Goal: Entertainment & Leisure: Consume media (video, audio)

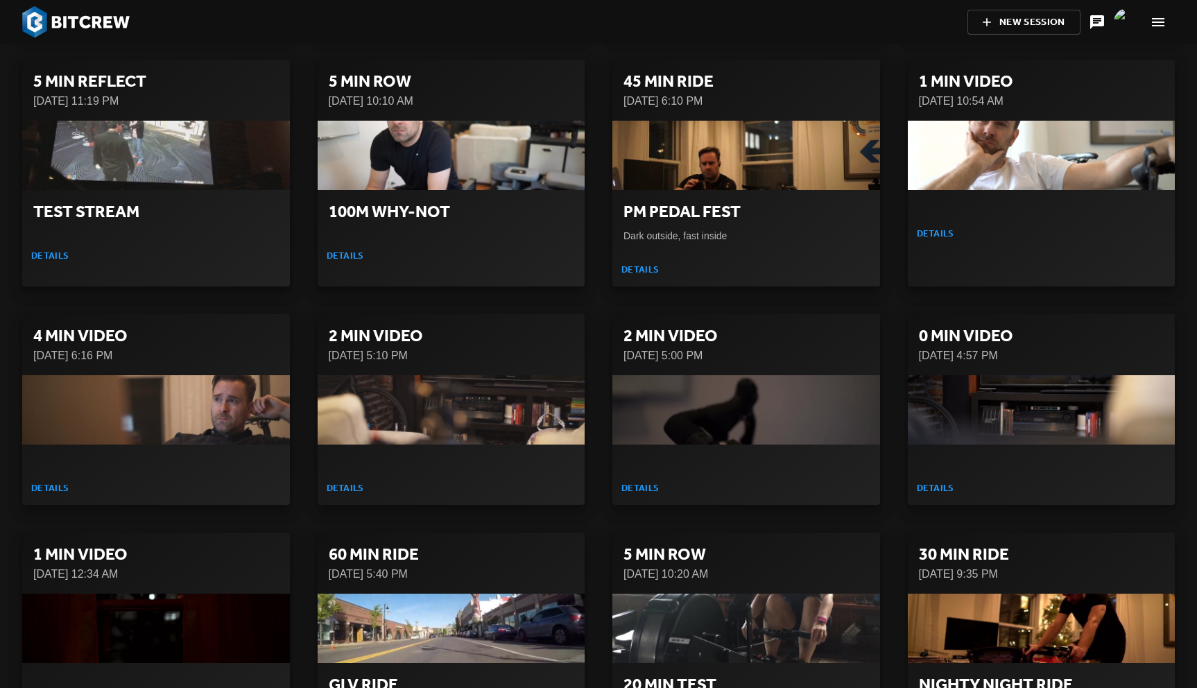
scroll to position [27213, 0]
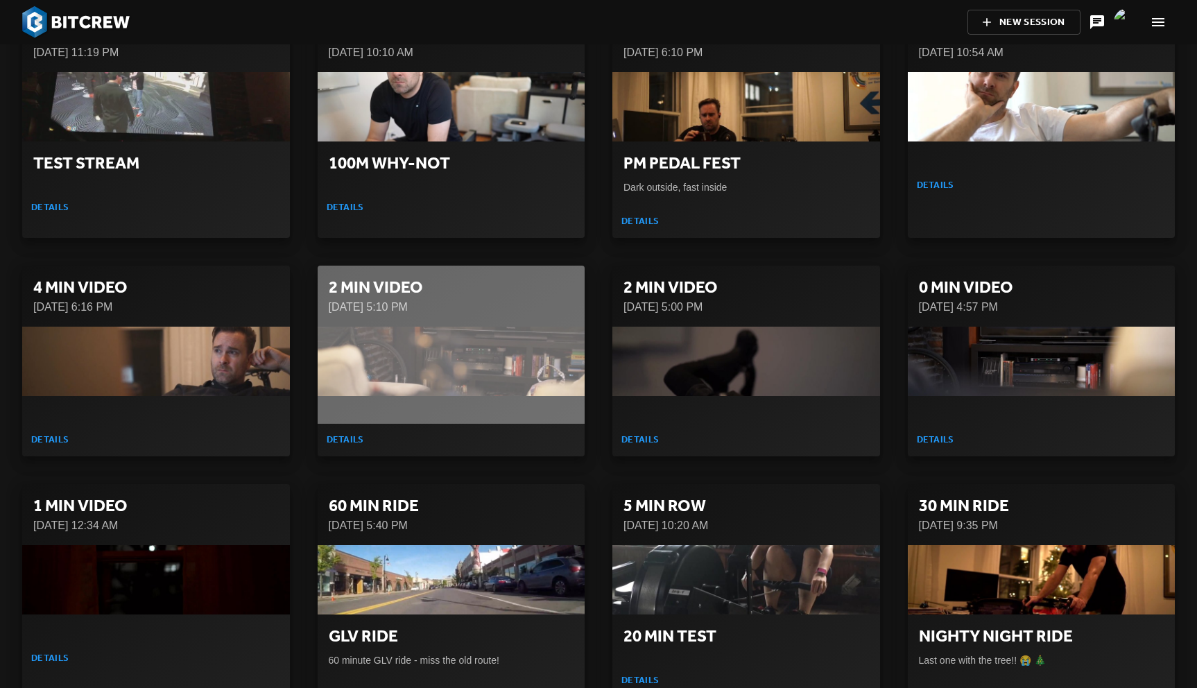
click at [413, 327] on div "button" at bounding box center [452, 361] width 268 height 69
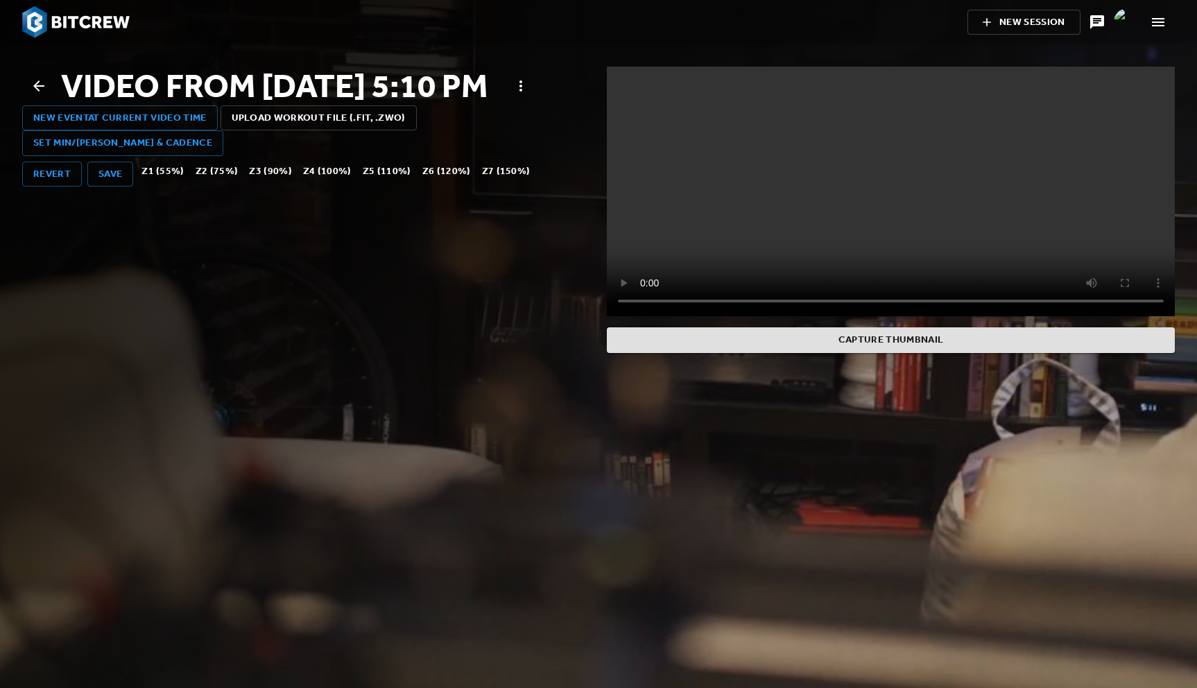
click at [39, 94] on icon at bounding box center [39, 86] width 17 height 17
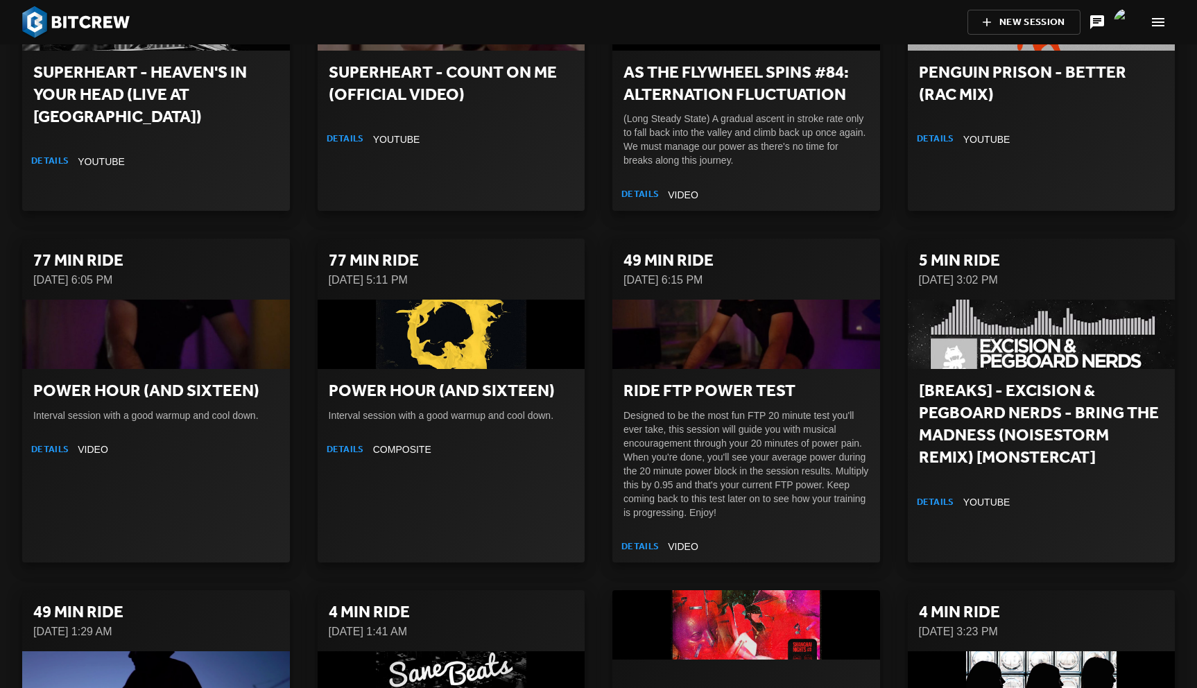
scroll to position [20754, 0]
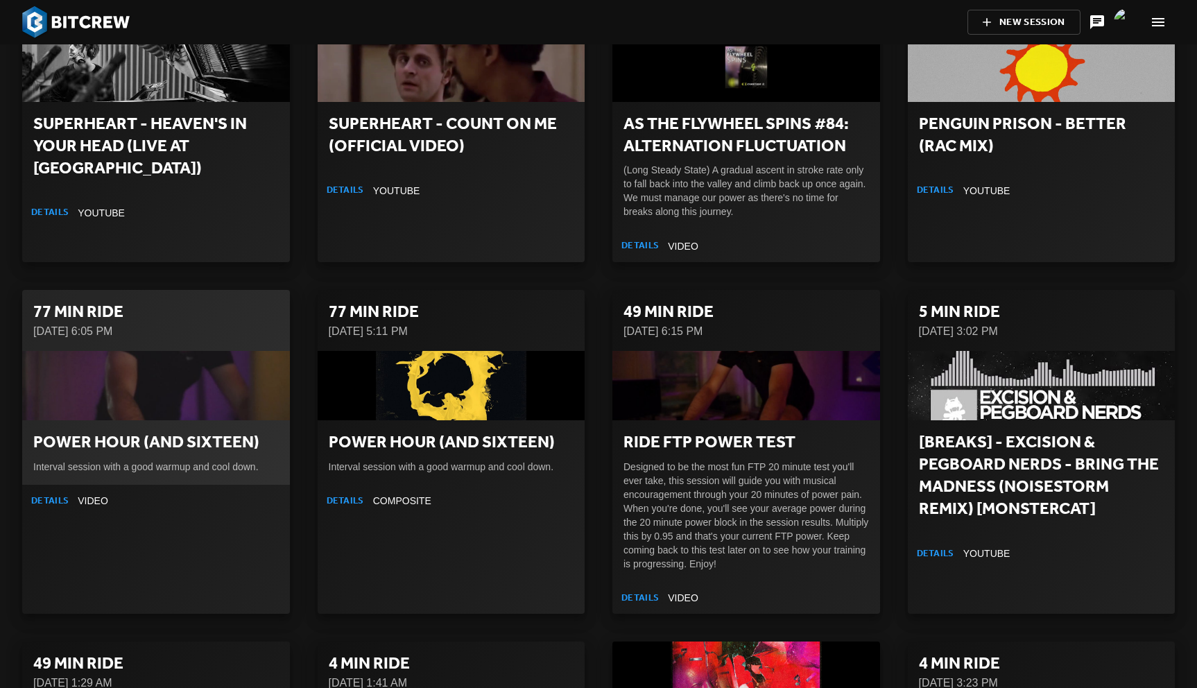
click at [132, 351] on div "button" at bounding box center [156, 385] width 268 height 69
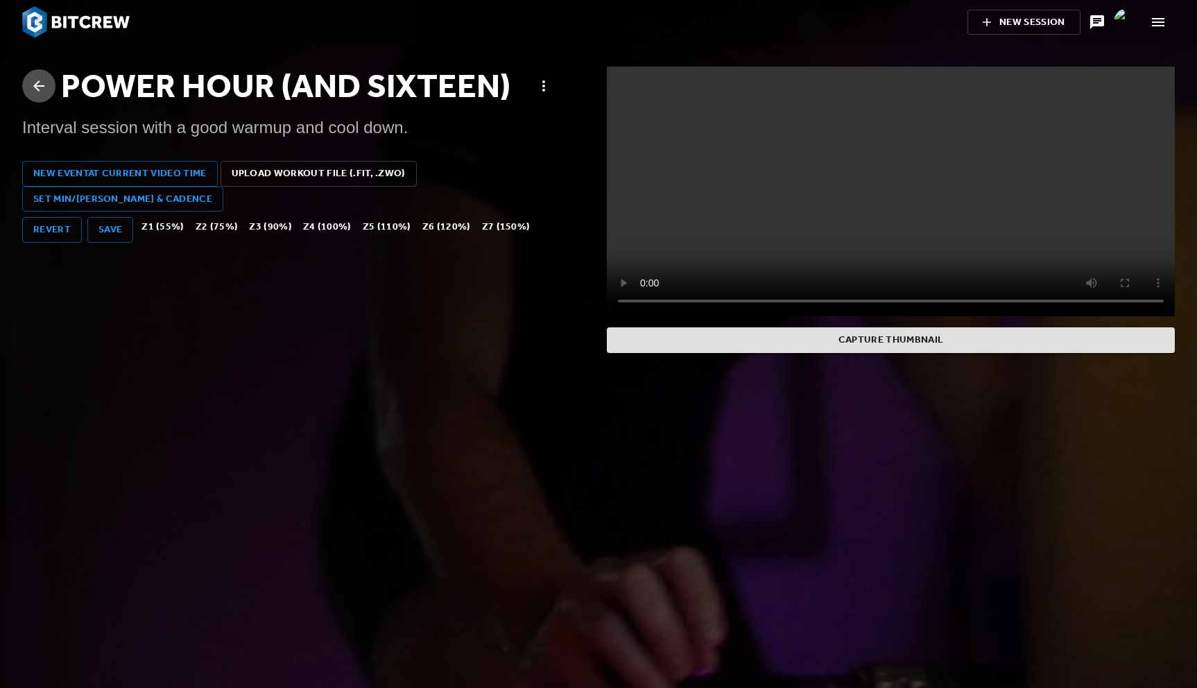
click at [37, 90] on icon at bounding box center [39, 86] width 17 height 17
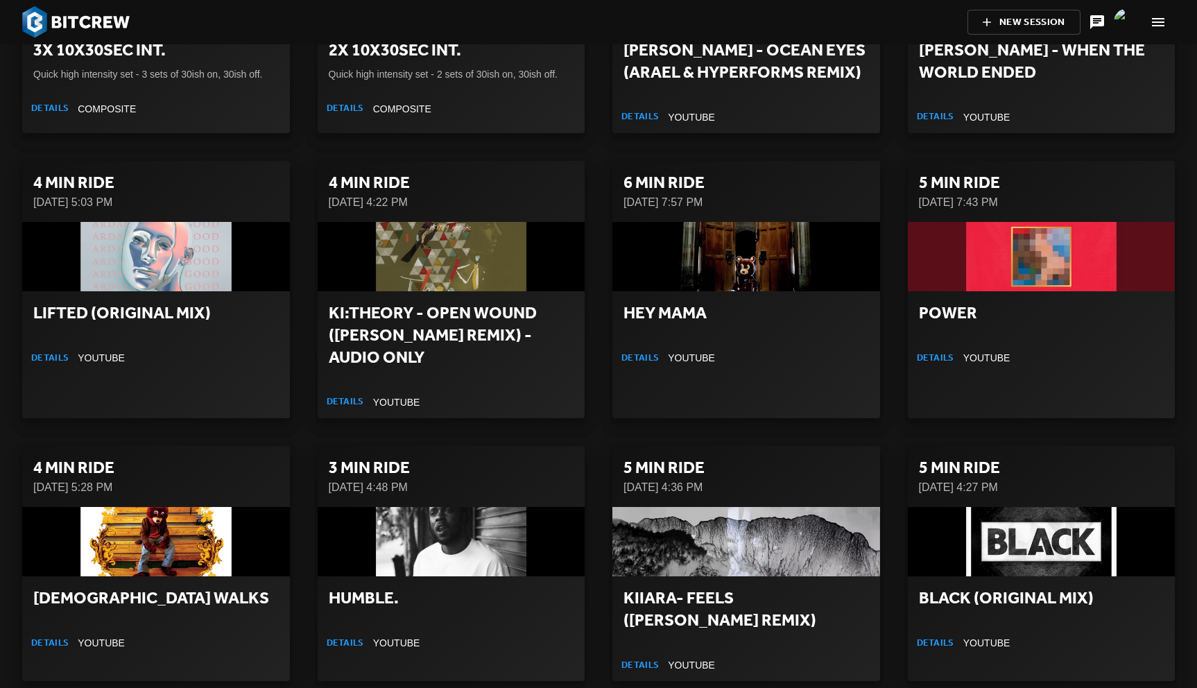
scroll to position [20683, 0]
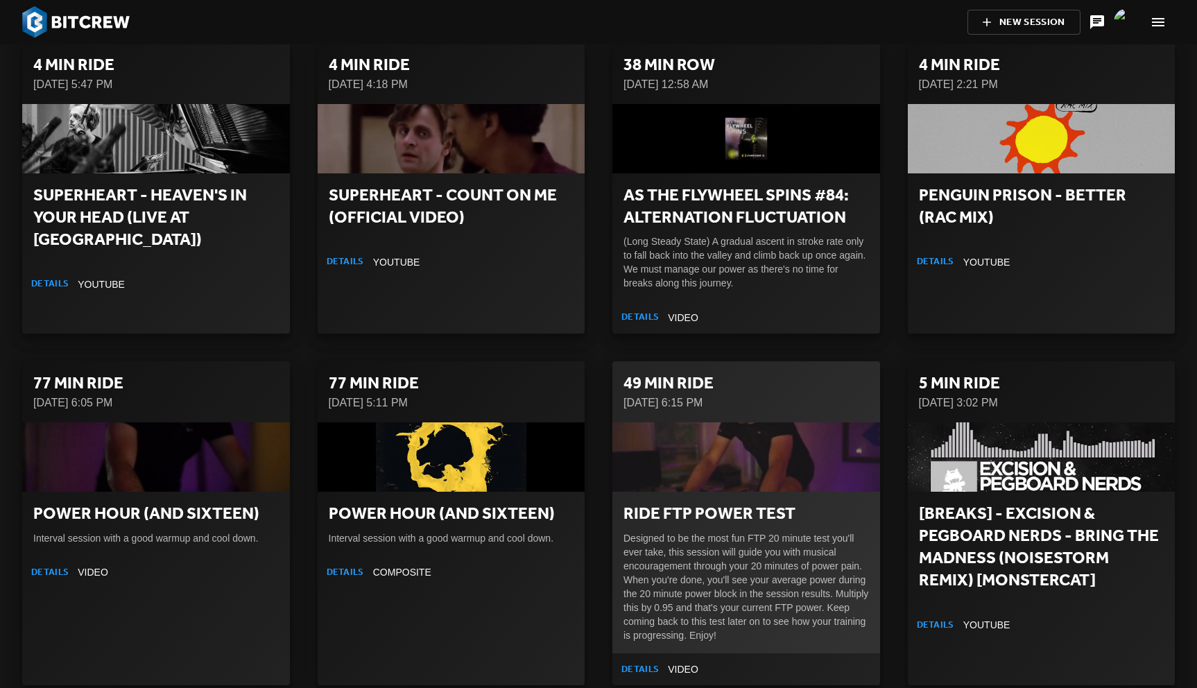
click at [729, 503] on h2 "Ride FTP Power Test" at bounding box center [745, 514] width 245 height 22
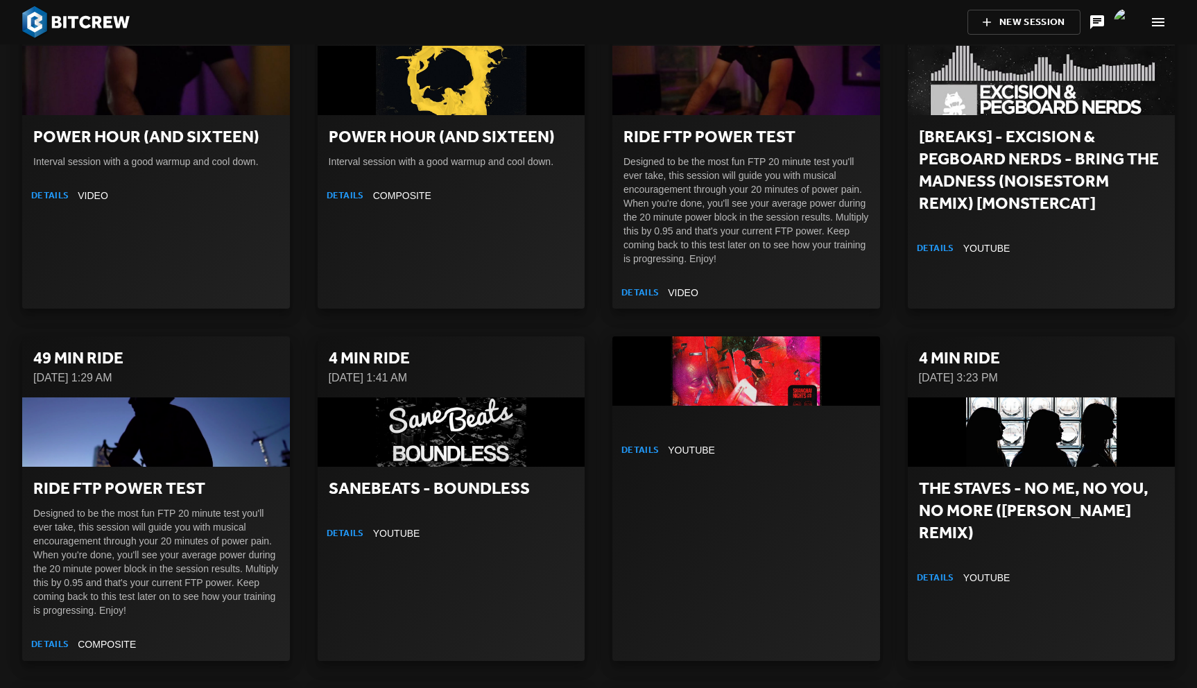
scroll to position [21002, 0]
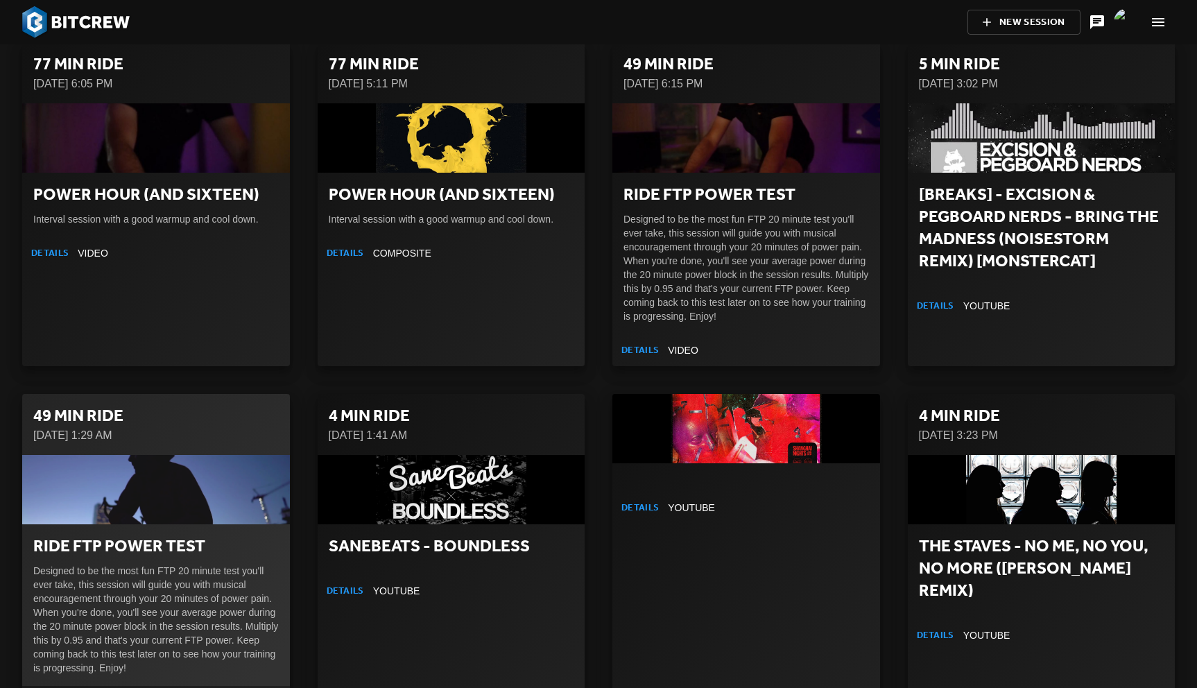
click at [107, 564] on p "Designed to be the most fun FTP 20 minute test you'll ever take, this session w…" at bounding box center [155, 619] width 245 height 111
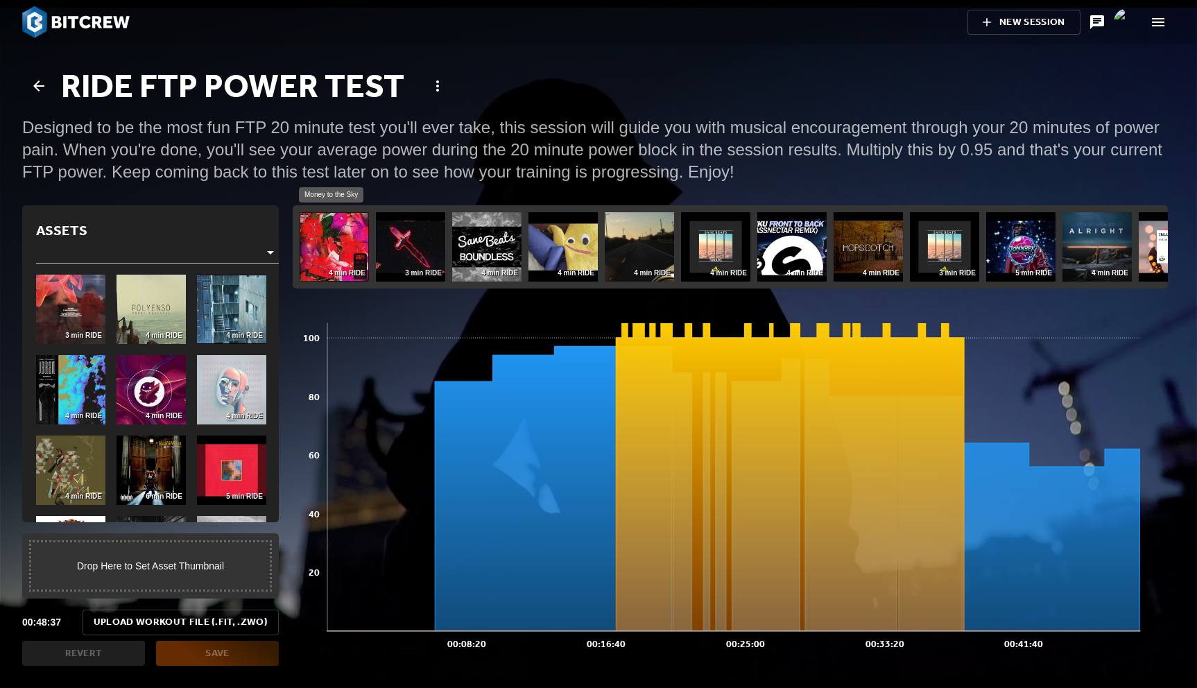
click at [313, 252] on img at bounding box center [334, 246] width 69 height 69
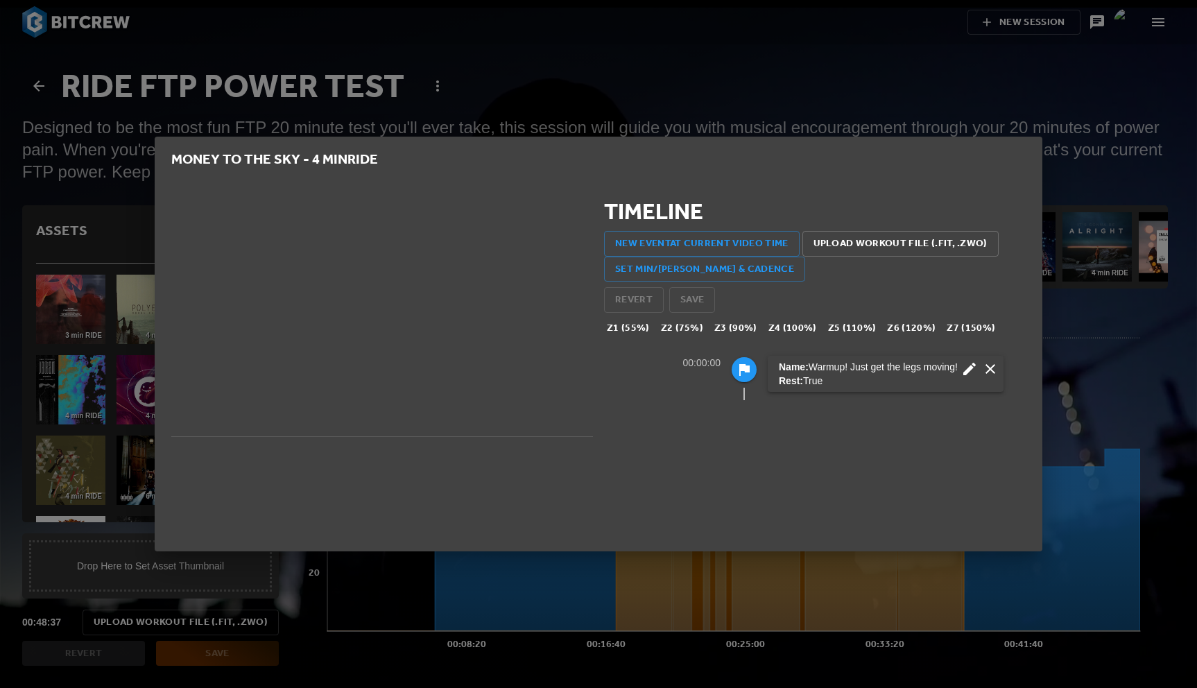
scroll to position [69, 422]
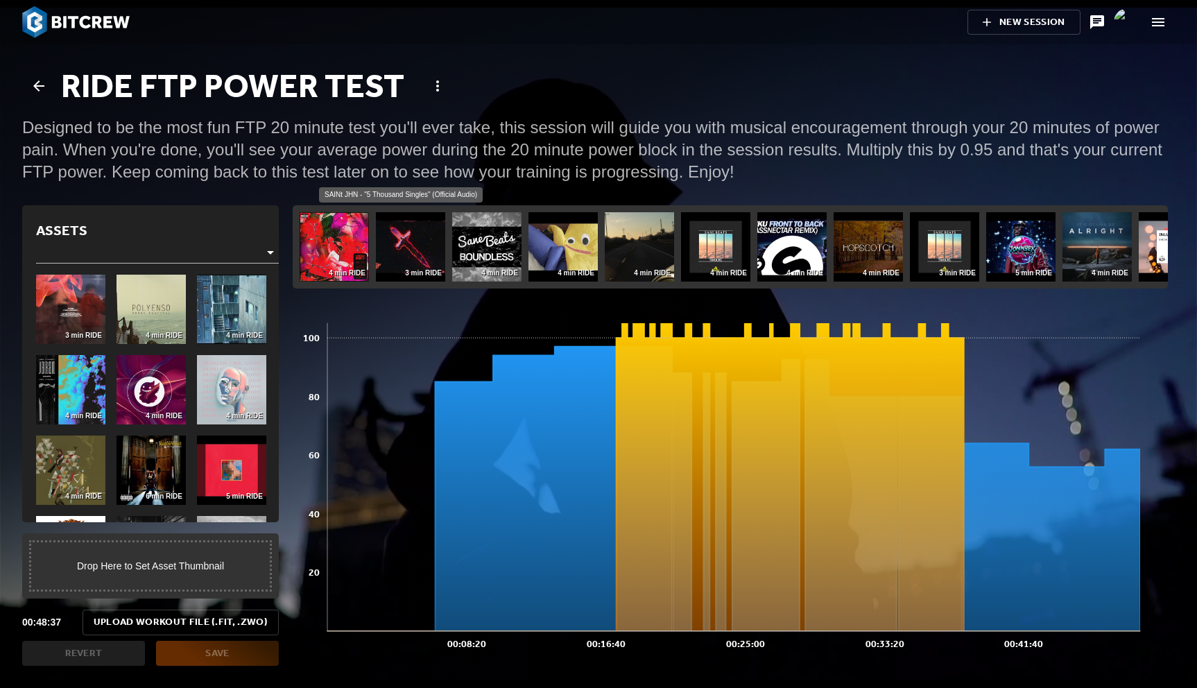
click at [390, 254] on img at bounding box center [410, 246] width 69 height 69
click at [486, 243] on img at bounding box center [486, 246] width 69 height 69
click at [571, 245] on img at bounding box center [562, 246] width 69 height 69
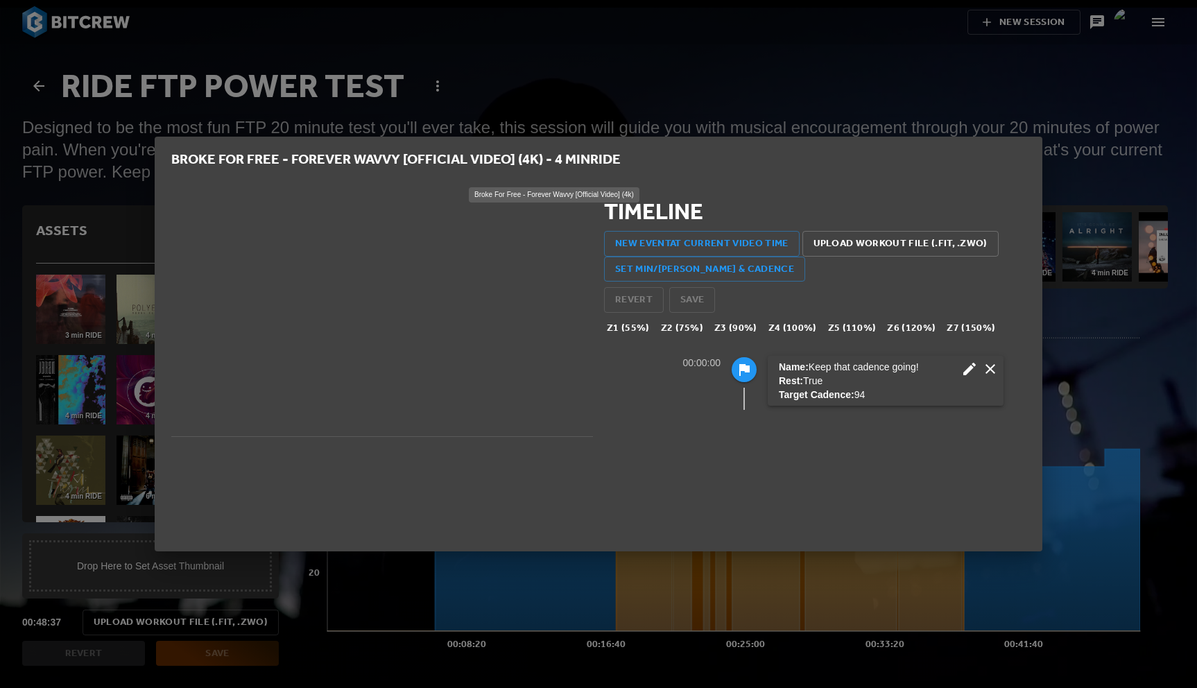
scroll to position [1, 1]
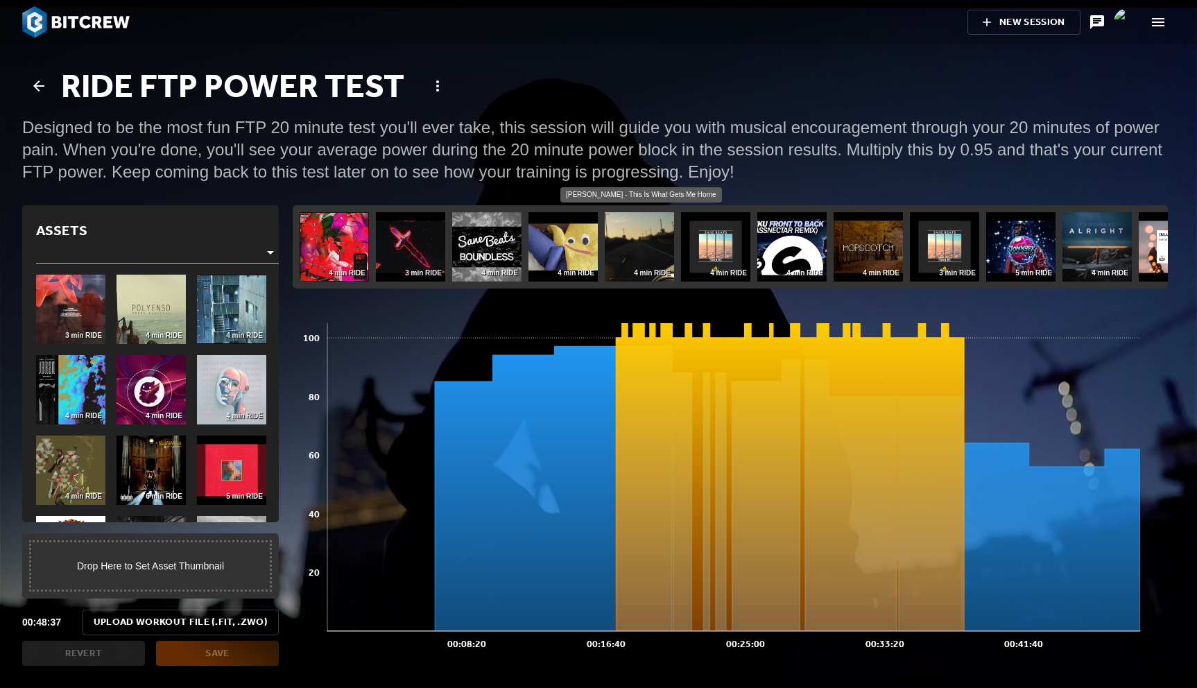
click at [648, 245] on img at bounding box center [639, 246] width 69 height 69
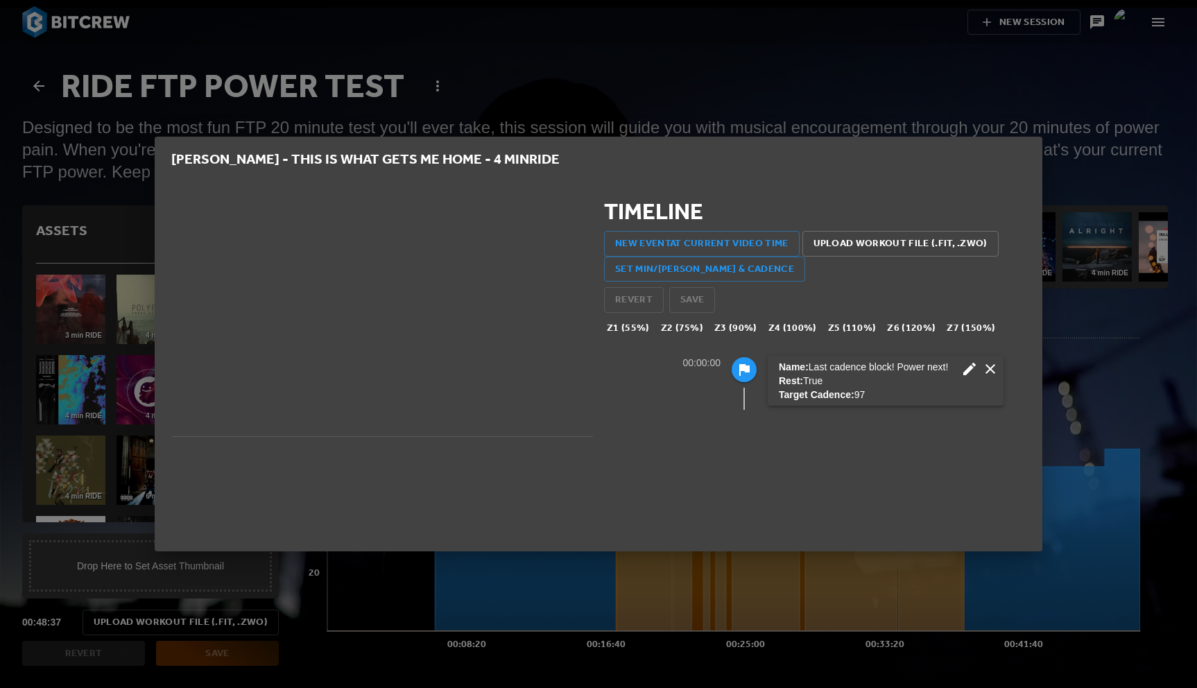
scroll to position [69, 422]
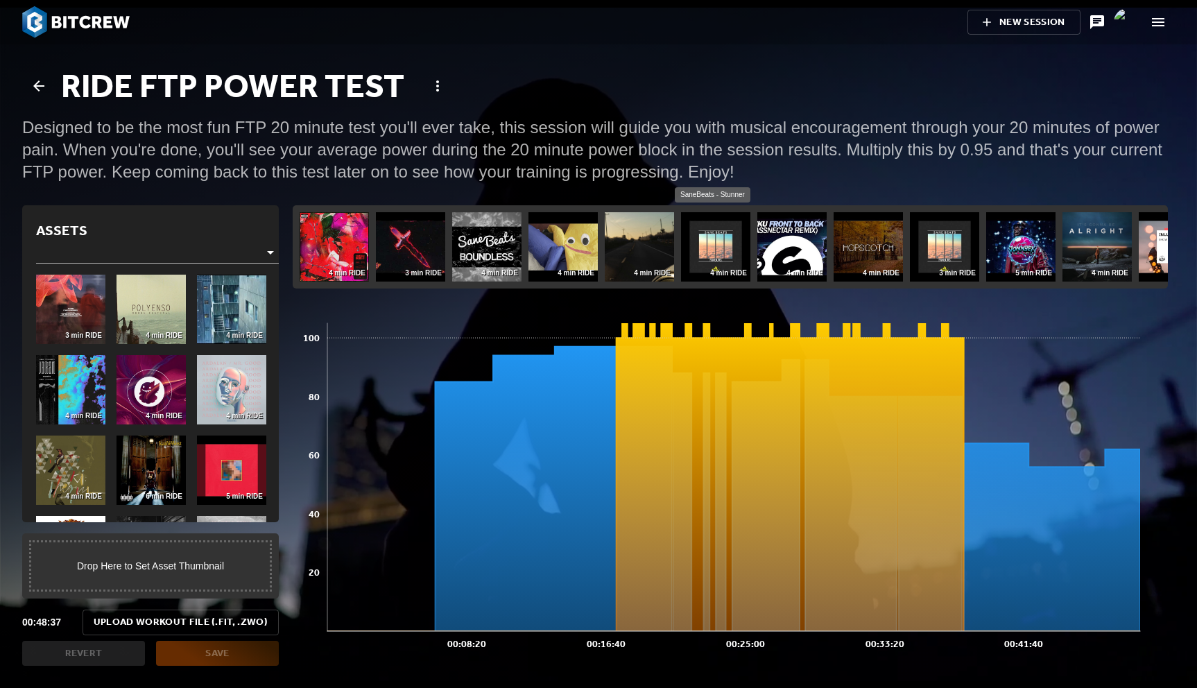
click at [720, 254] on img at bounding box center [715, 246] width 69 height 69
click at [785, 253] on img at bounding box center [791, 246] width 69 height 69
click at [859, 250] on img at bounding box center [867, 246] width 69 height 69
click at [935, 259] on img at bounding box center [944, 246] width 69 height 69
click at [1018, 266] on img at bounding box center [1020, 246] width 69 height 69
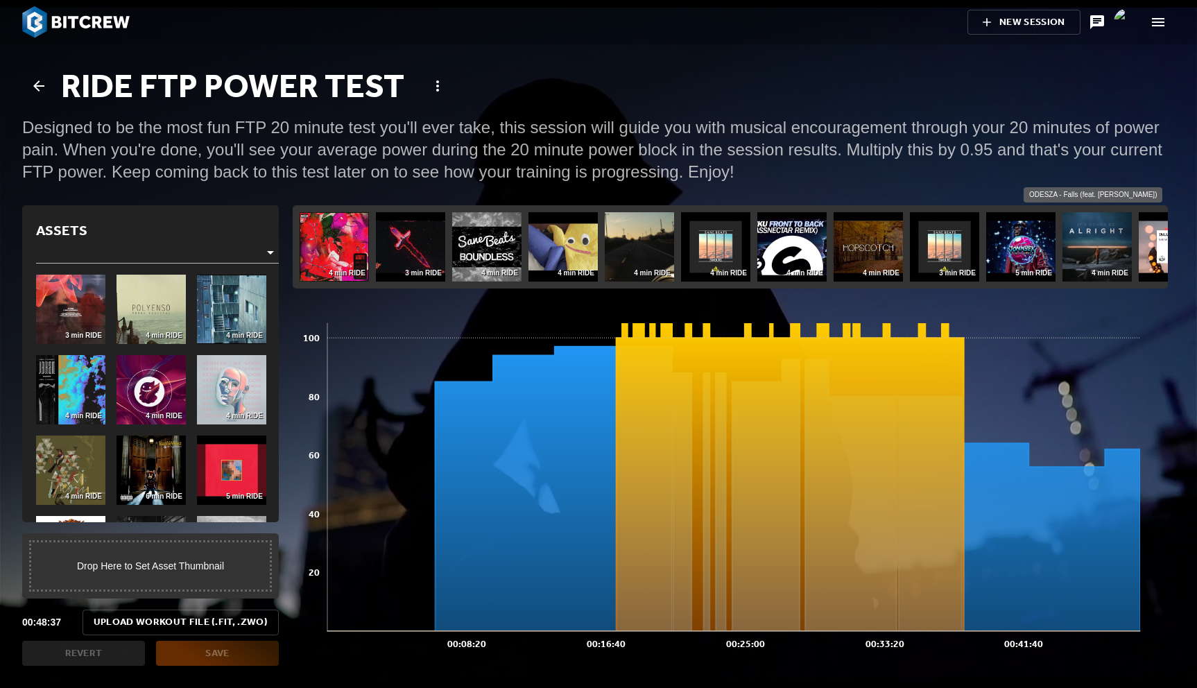
click at [1082, 257] on img at bounding box center [1096, 246] width 69 height 69
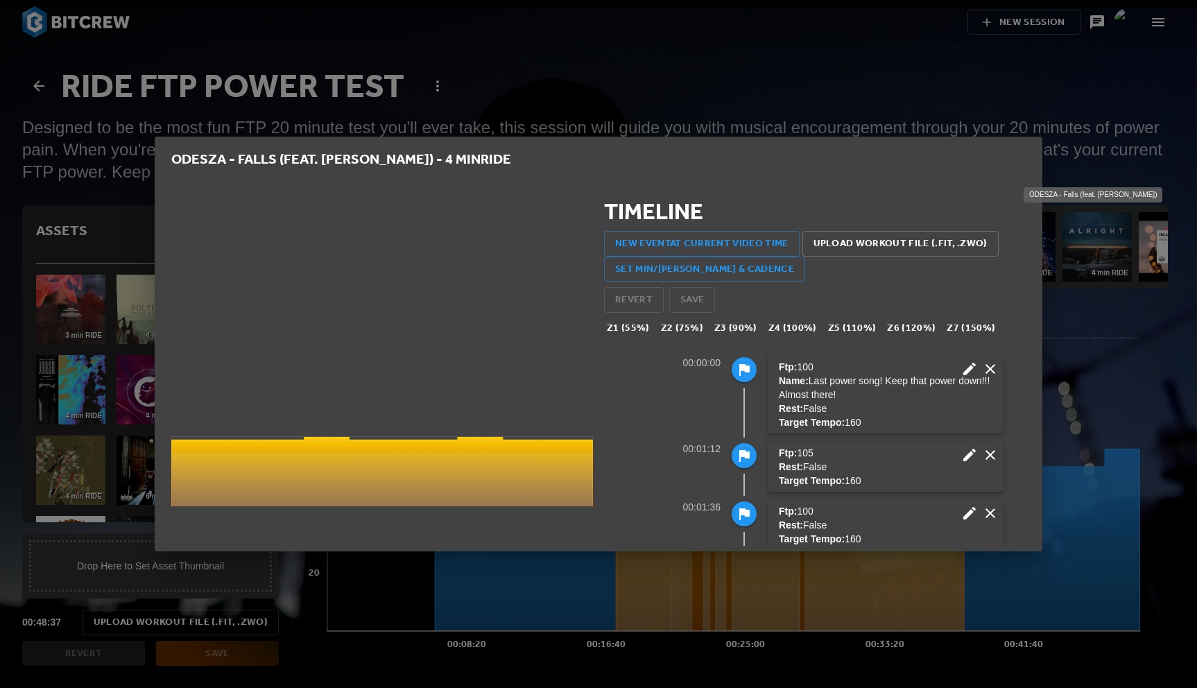
scroll to position [0, 0]
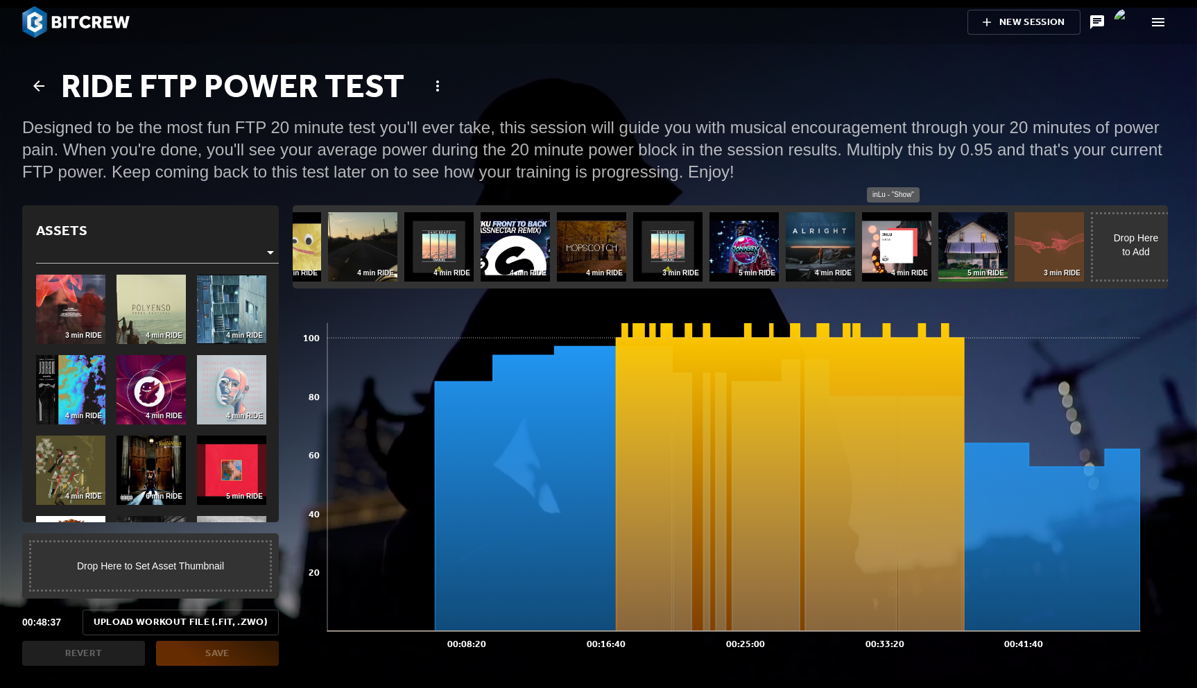
click at [913, 252] on img at bounding box center [896, 246] width 69 height 69
click at [982, 250] on img at bounding box center [972, 246] width 69 height 69
click at [1046, 254] on img at bounding box center [1048, 246] width 69 height 69
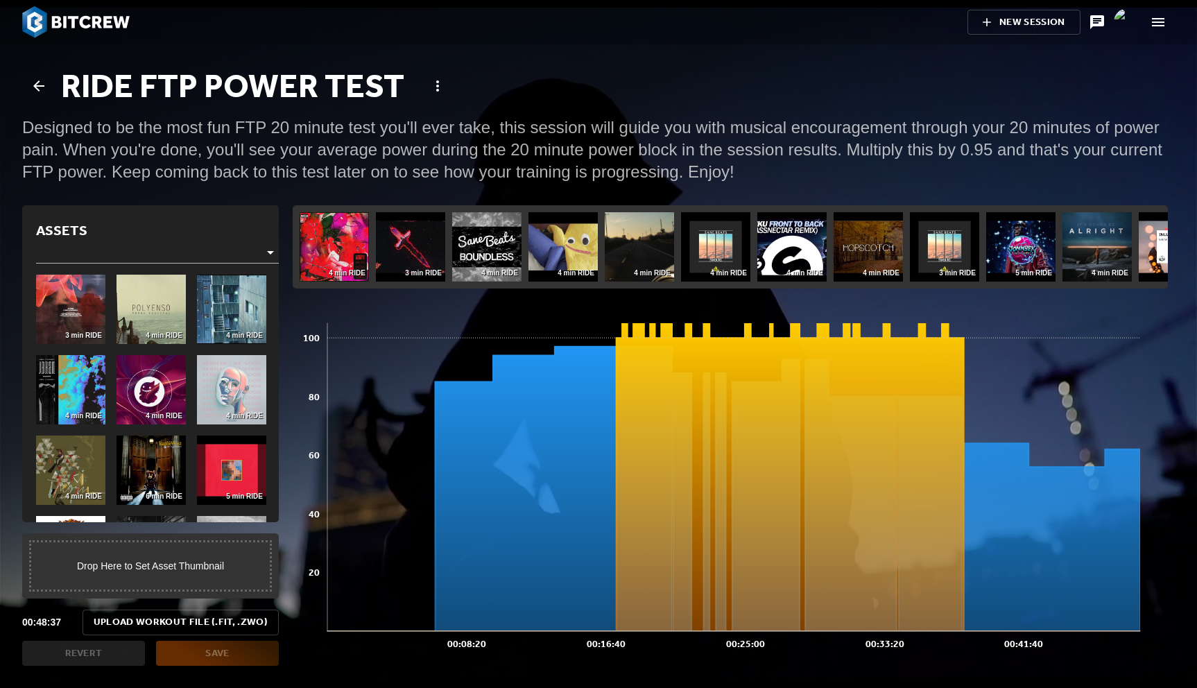
click at [190, 248] on body "New Session Ride FTP Power Test Designed to be the most fun FTP 20 minute test …" at bounding box center [598, 344] width 1197 height 688
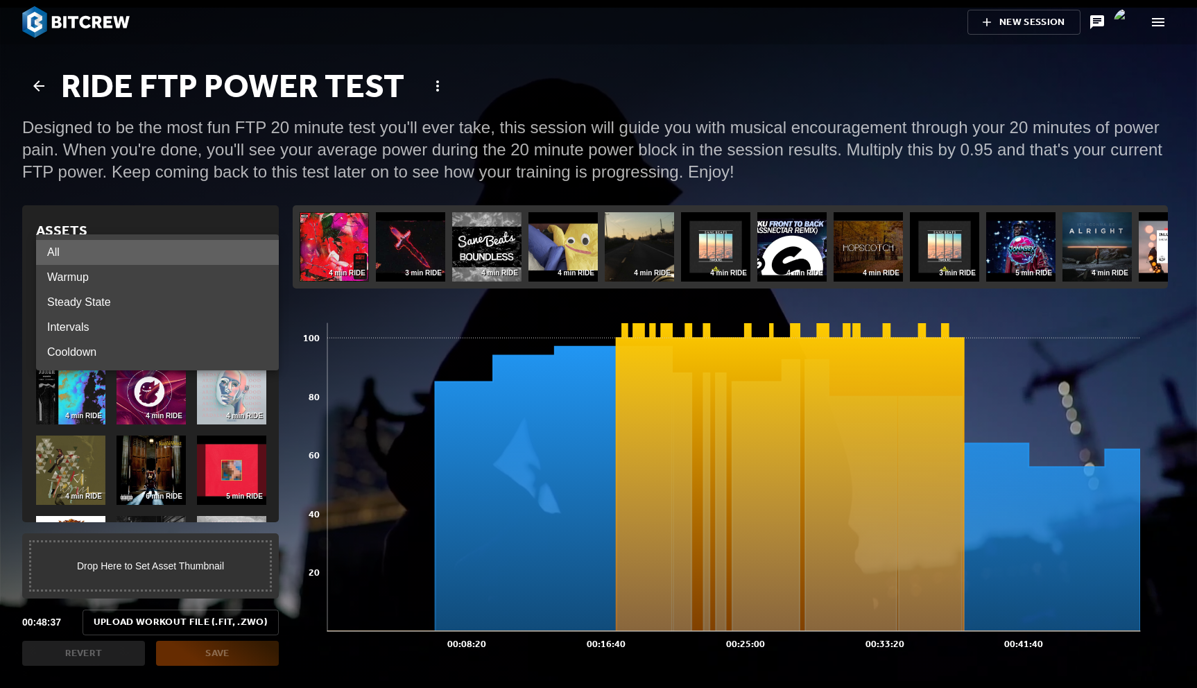
click at [202, 146] on div at bounding box center [598, 344] width 1197 height 688
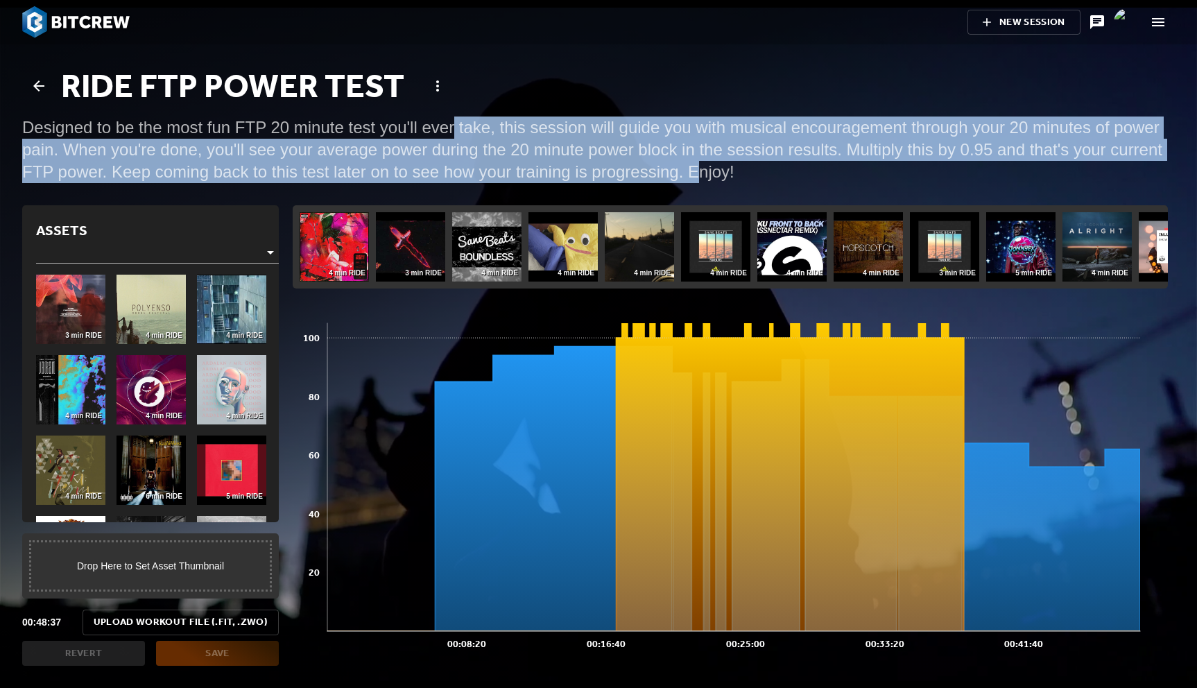
drag, startPoint x: 435, startPoint y: 138, endPoint x: 584, endPoint y: 170, distance: 151.8
click at [582, 169] on div "Designed to be the most fun FTP 20 minute test you'll ever take, this session w…" at bounding box center [598, 149] width 1152 height 67
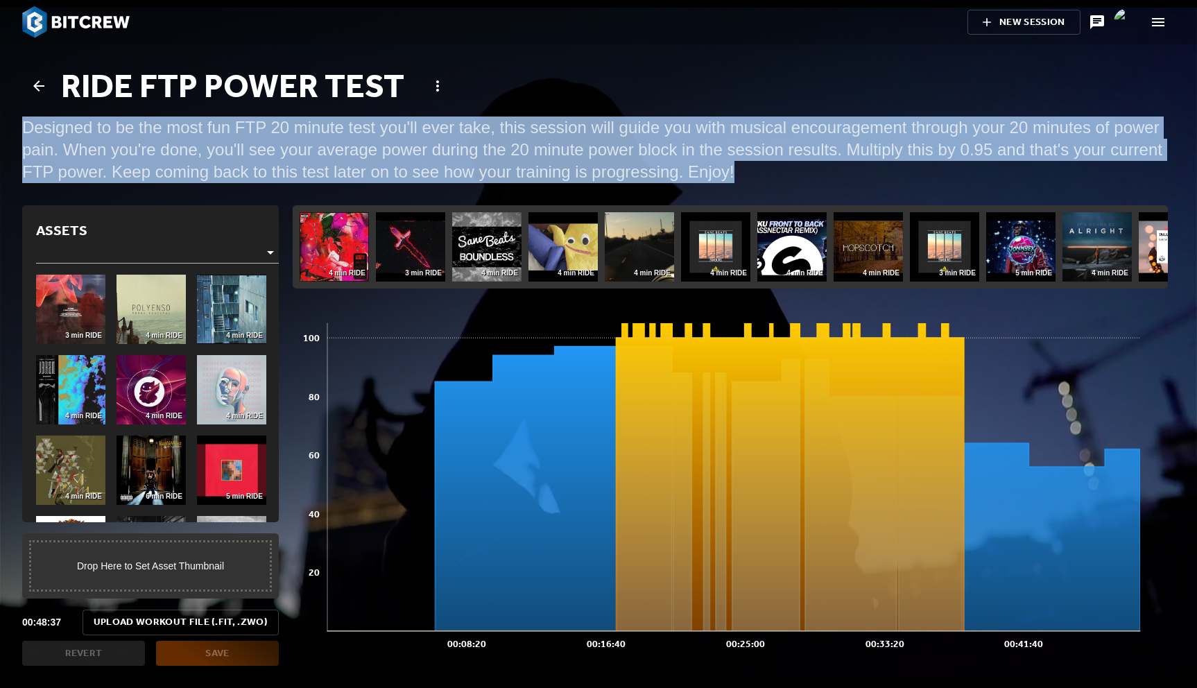
drag, startPoint x: 648, startPoint y: 174, endPoint x: 633, endPoint y: 98, distance: 77.0
click at [634, 98] on div "Ride FTP Power Test Designed to be the most fun FTP 20 minute test you'll ever …" at bounding box center [598, 135] width 1169 height 155
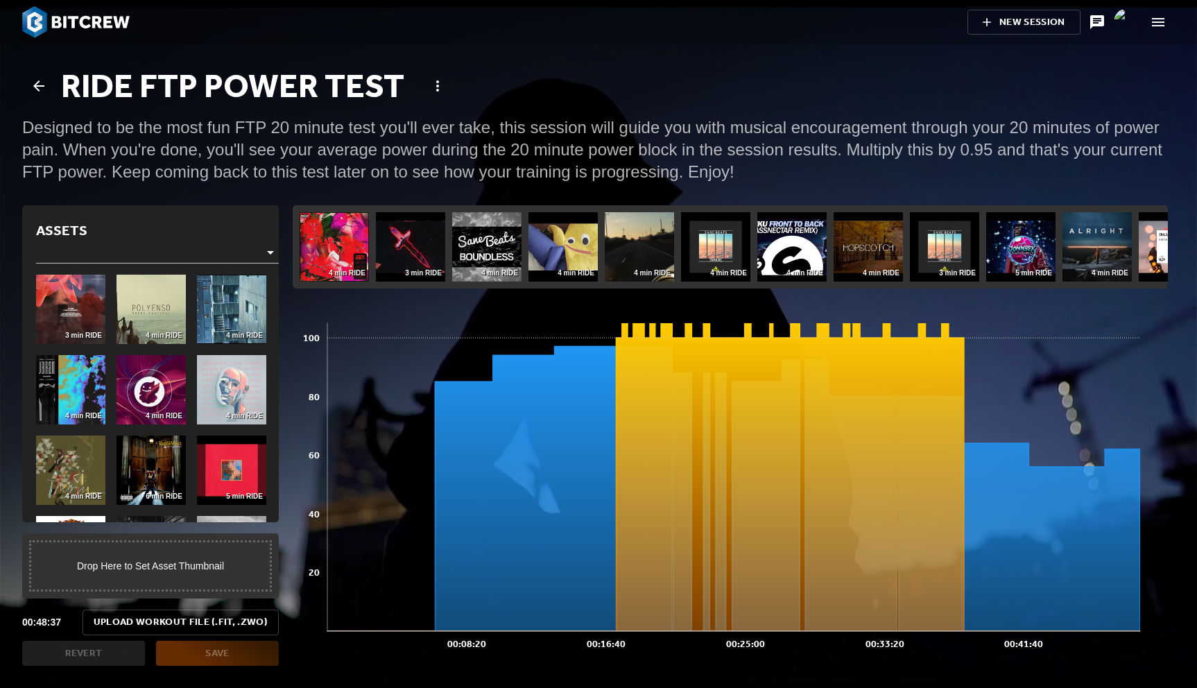
click at [639, 145] on div "Designed to be the most fun FTP 20 minute test you'll ever take, this session w…" at bounding box center [598, 149] width 1152 height 67
